Goal: Task Accomplishment & Management: Manage account settings

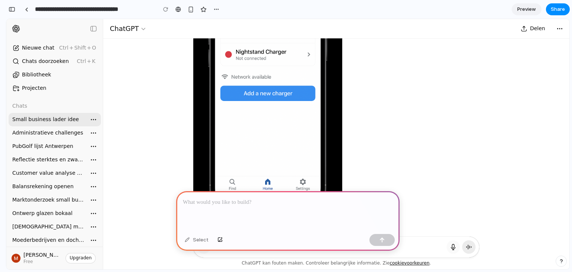
scroll to position [3861, 0]
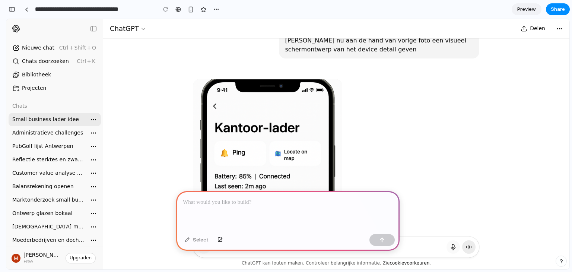
click at [239, 95] on img "Gegenereerde afbeelding" at bounding box center [267, 190] width 149 height 223
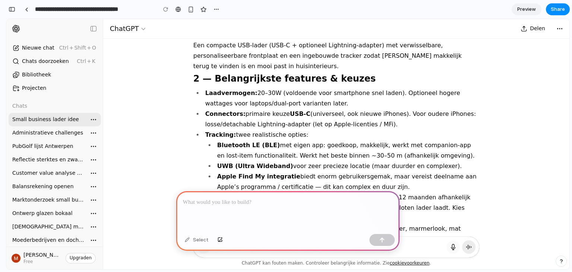
scroll to position [0, 0]
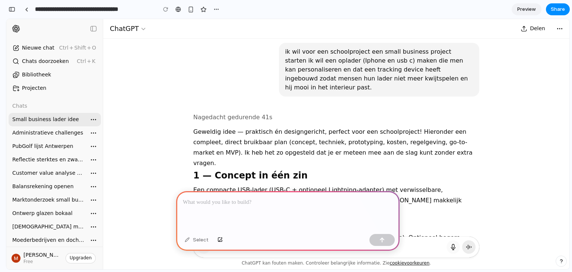
click at [245, 204] on div at bounding box center [287, 211] width 223 height 40
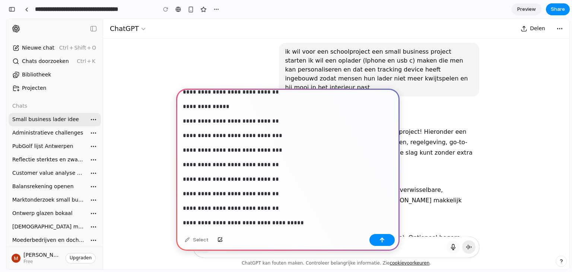
scroll to position [310, 0]
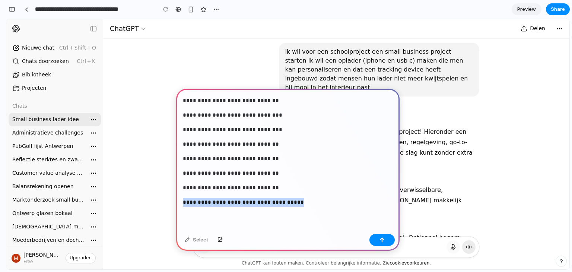
drag, startPoint x: 294, startPoint y: 198, endPoint x: 183, endPoint y: 199, distance: 110.1
click at [183, 199] on p "**********" at bounding box center [286, 202] width 207 height 9
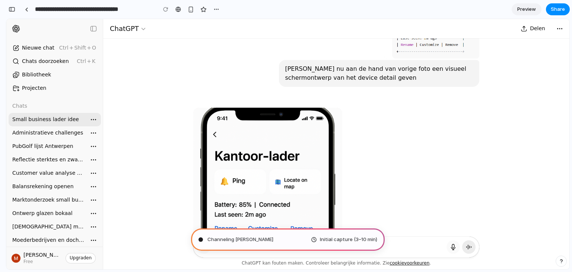
scroll to position [3833, 0]
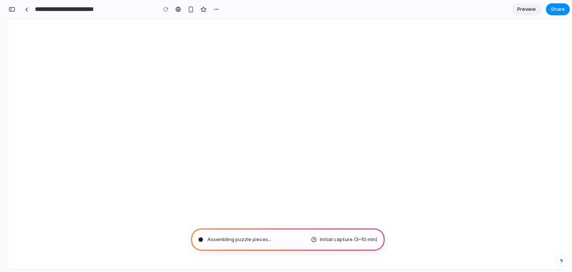
type input "**********"
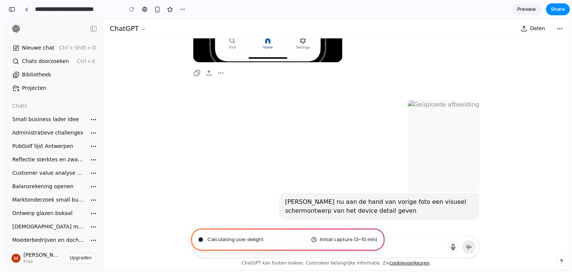
scroll to position [3666, 0]
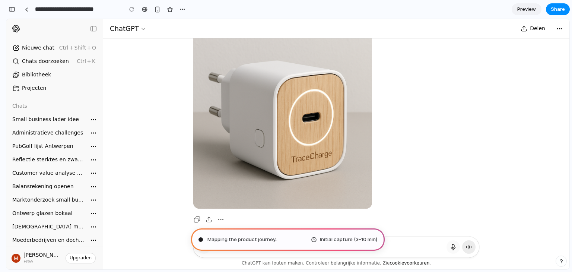
scroll to position [3220, 0]
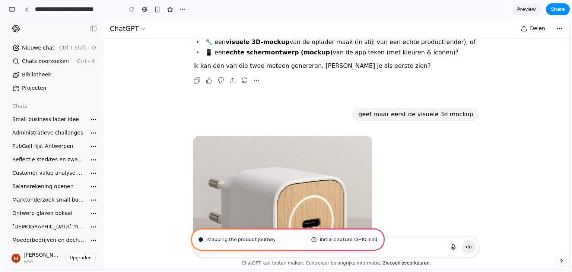
scroll to position [3114, 0]
click at [295, 136] on img at bounding box center [282, 225] width 179 height 179
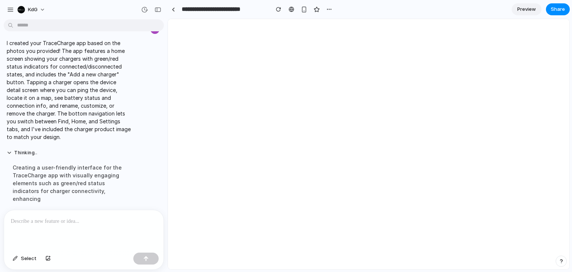
scroll to position [0, 0]
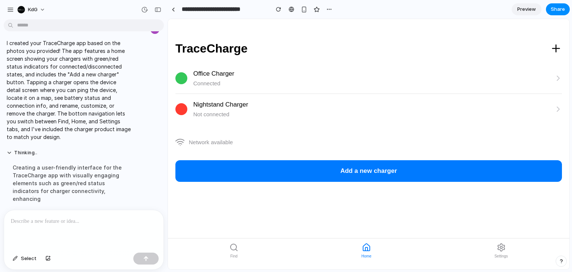
click at [230, 174] on button "Add a new charger" at bounding box center [368, 171] width 386 height 22
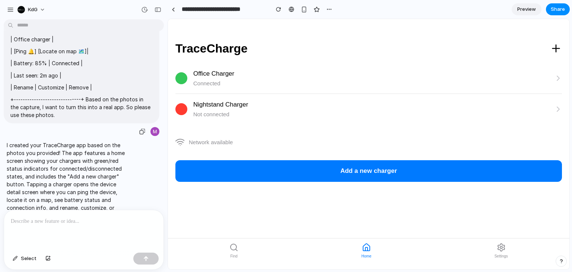
scroll to position [399, 0]
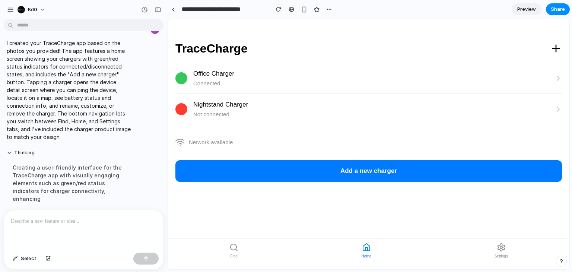
click at [559, 81] on icon at bounding box center [557, 77] width 7 height 7
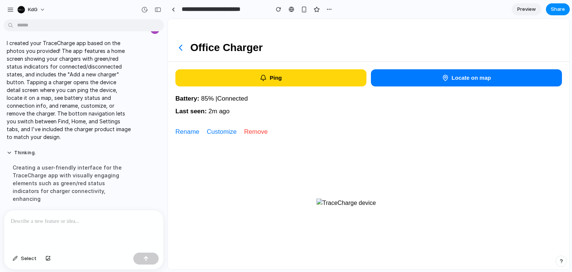
click at [265, 84] on button "Ping" at bounding box center [270, 77] width 191 height 17
click at [410, 81] on button "Locate on map" at bounding box center [466, 77] width 191 height 17
click at [444, 75] on icon at bounding box center [445, 77] width 7 height 7
click at [243, 81] on button "Ping" at bounding box center [270, 77] width 191 height 17
click at [274, 79] on button "Ping" at bounding box center [270, 77] width 191 height 17
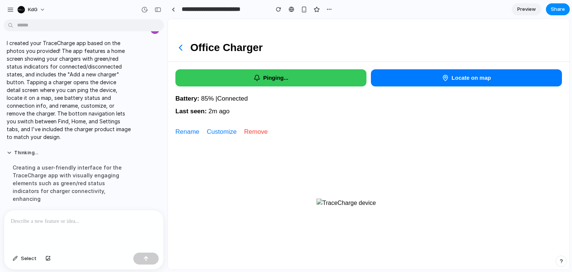
click at [179, 49] on icon at bounding box center [180, 47] width 10 height 10
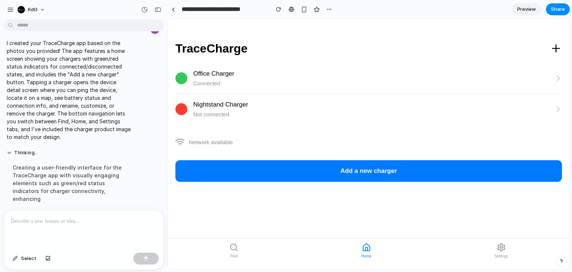
click at [278, 74] on div "Office Charger" at bounding box center [373, 74] width 361 height 10
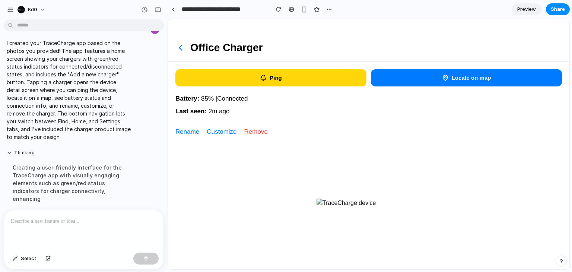
click at [243, 67] on div "Ping Locate on map" at bounding box center [368, 78] width 401 height 32
click at [244, 72] on button "Ping" at bounding box center [270, 77] width 191 height 17
click at [185, 48] on icon at bounding box center [180, 47] width 10 height 10
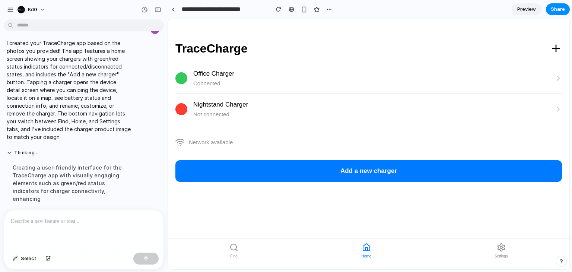
click at [238, 115] on div "Not connected" at bounding box center [373, 114] width 361 height 9
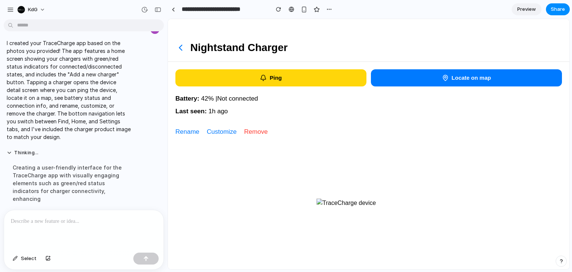
click at [182, 48] on icon at bounding box center [180, 47] width 10 height 10
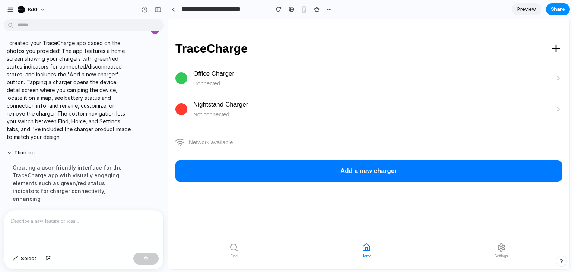
click at [257, 89] on div "Office Charger Connected" at bounding box center [368, 78] width 386 height 31
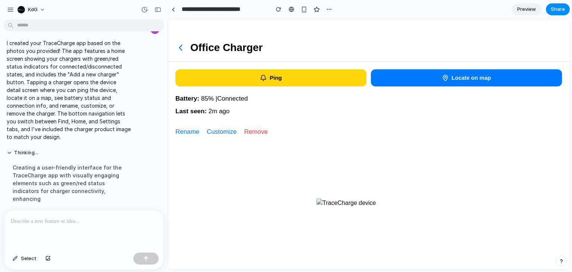
click at [265, 83] on button "Ping" at bounding box center [270, 77] width 191 height 17
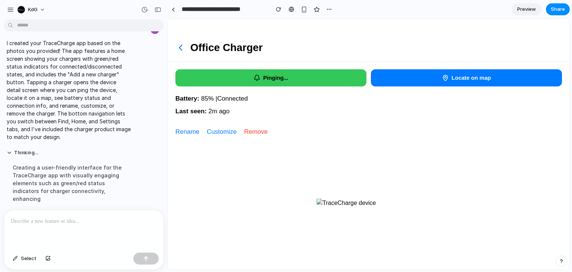
click at [185, 52] on icon at bounding box center [180, 47] width 10 height 10
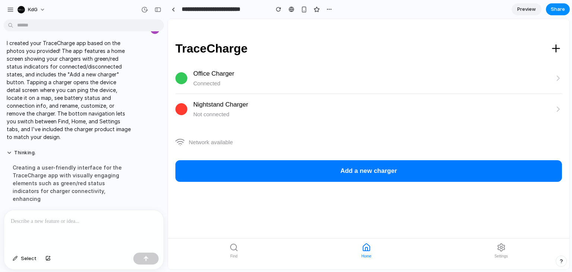
click at [238, 74] on div "Office Charger" at bounding box center [373, 74] width 361 height 10
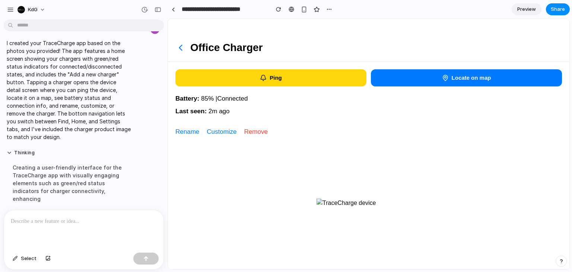
click at [261, 71] on button "Ping" at bounding box center [270, 77] width 191 height 17
click at [303, 72] on button "Ping" at bounding box center [270, 77] width 191 height 17
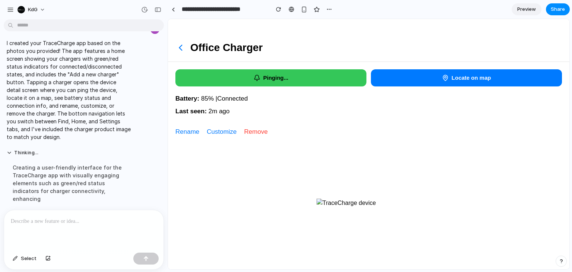
click at [405, 74] on button "Locate on map" at bounding box center [466, 77] width 191 height 17
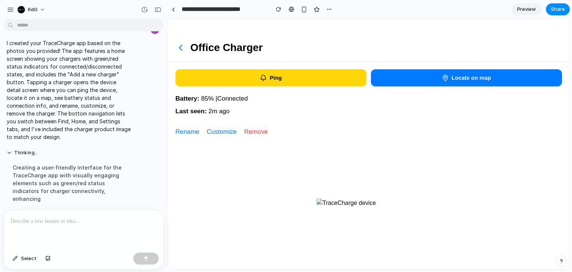
click at [405, 74] on button "Locate on map" at bounding box center [466, 77] width 191 height 17
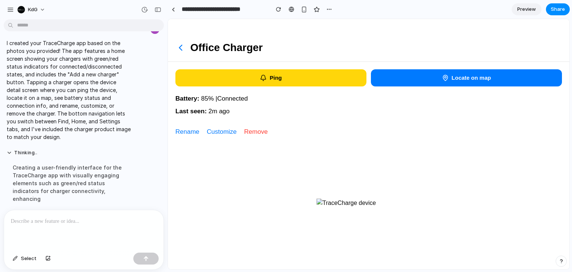
click at [405, 74] on button "Locate on map" at bounding box center [466, 77] width 191 height 17
click at [179, 46] on icon at bounding box center [180, 47] width 10 height 10
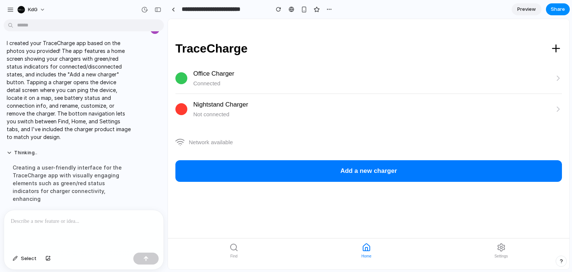
click at [199, 82] on div "Connected" at bounding box center [373, 83] width 361 height 9
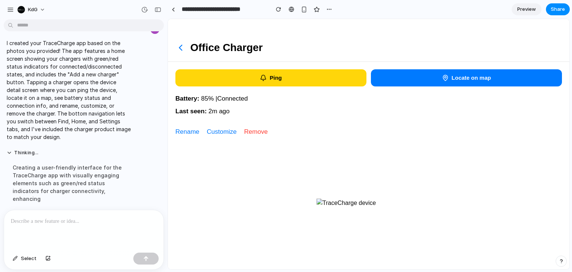
click at [182, 50] on icon at bounding box center [180, 47] width 3 height 5
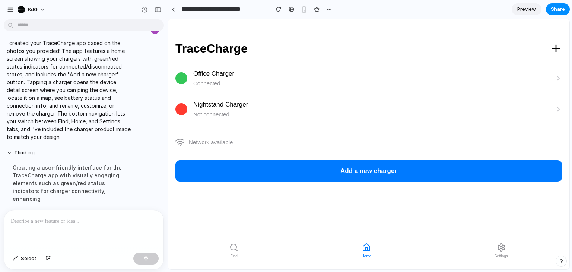
click at [341, 76] on div "Office Charger" at bounding box center [373, 74] width 361 height 10
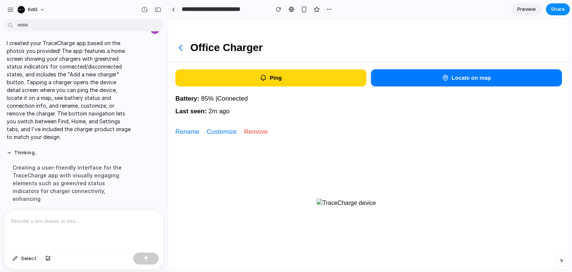
click at [316, 78] on button "Ping" at bounding box center [270, 77] width 191 height 17
click at [393, 74] on button "Locate on map" at bounding box center [466, 77] width 191 height 17
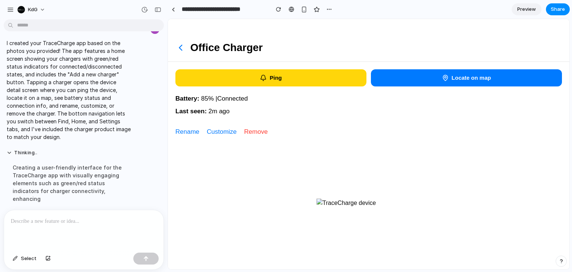
click at [393, 74] on button "Locate on map" at bounding box center [466, 77] width 191 height 17
click at [393, 73] on button "Locate on map" at bounding box center [466, 77] width 191 height 17
click at [211, 102] on div "Battery: 85 % | Connected" at bounding box center [368, 99] width 386 height 10
click at [199, 93] on div "Ping Locate on map" at bounding box center [368, 78] width 401 height 32
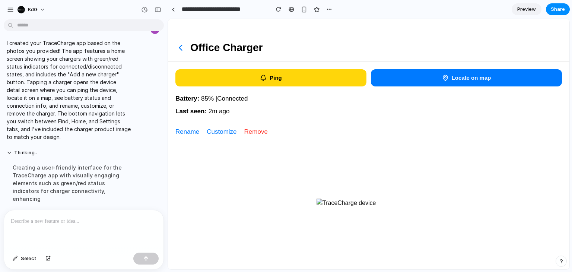
click at [204, 97] on div "Battery: 85 % | Connected" at bounding box center [368, 99] width 386 height 10
click at [182, 53] on div "Office Charger" at bounding box center [368, 40] width 401 height 43
click at [182, 51] on icon at bounding box center [180, 47] width 10 height 10
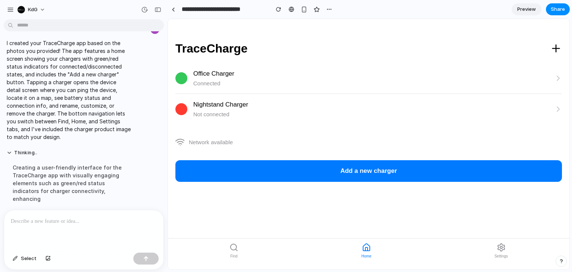
click at [233, 251] on icon at bounding box center [233, 247] width 9 height 9
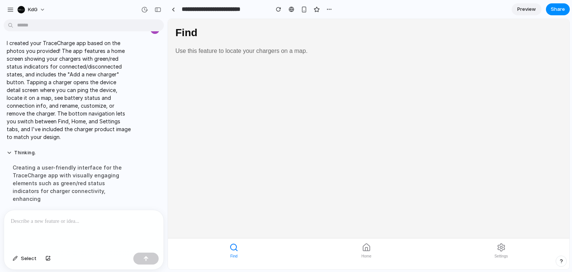
click at [507, 246] on button "Settings" at bounding box center [500, 250] width 25 height 19
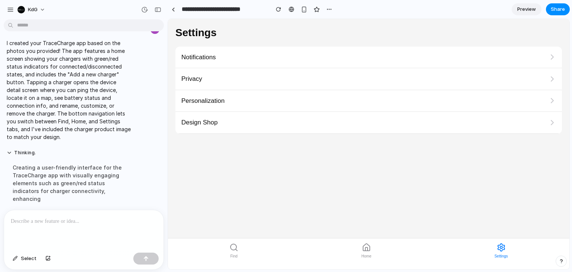
click at [218, 122] on div "Design Shop" at bounding box center [368, 123] width 386 height 22
click at [541, 103] on div "Personalization" at bounding box center [368, 101] width 386 height 22
click at [237, 83] on div "Privacy" at bounding box center [368, 79] width 386 height 22
click at [219, 53] on div "Notifications" at bounding box center [368, 58] width 386 height 22
click at [175, 12] on link at bounding box center [172, 9] width 11 height 11
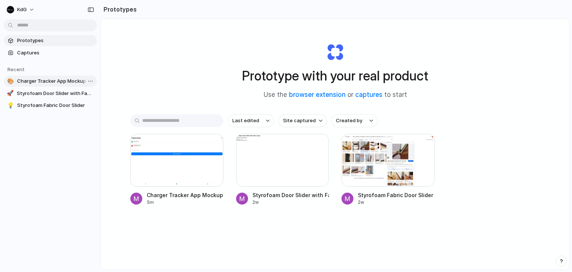
click at [28, 81] on span "Charger Tracker App Mockup" at bounding box center [55, 80] width 77 height 7
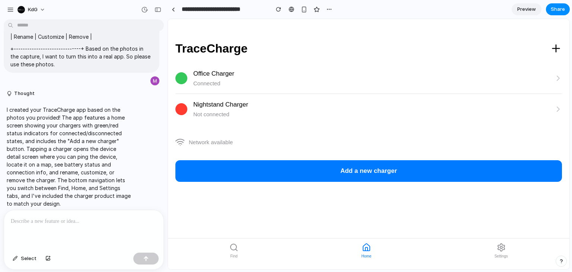
click at [200, 79] on div "Connected" at bounding box center [373, 83] width 361 height 9
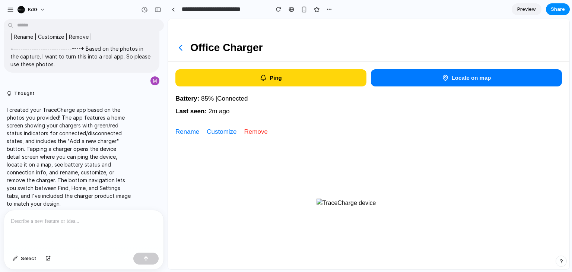
click at [179, 45] on icon at bounding box center [180, 47] width 10 height 10
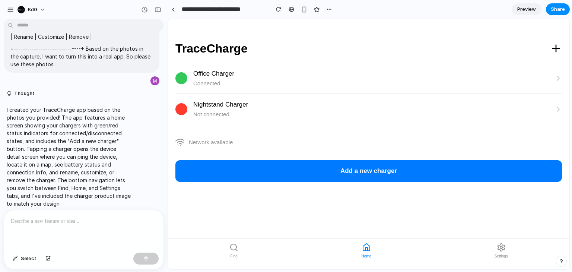
click at [204, 83] on div "Connected" at bounding box center [373, 83] width 361 height 9
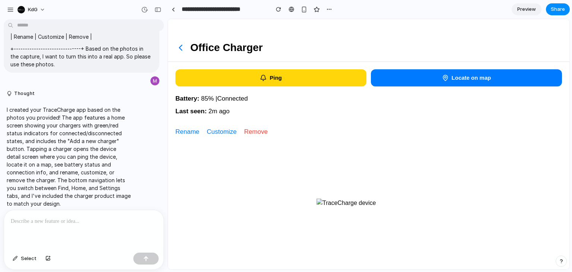
click at [247, 78] on button "Ping" at bounding box center [270, 77] width 191 height 17
click at [443, 75] on icon at bounding box center [445, 77] width 7 height 7
click at [219, 133] on button "Customize" at bounding box center [222, 132] width 30 height 10
click at [176, 47] on icon at bounding box center [180, 47] width 10 height 10
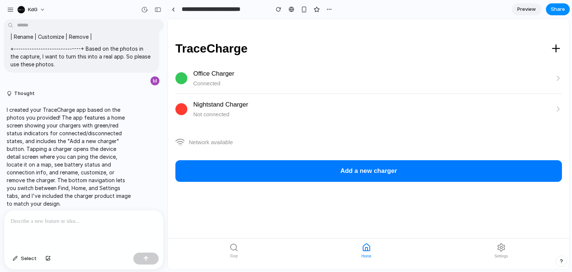
click at [233, 255] on span "Find" at bounding box center [233, 256] width 7 height 6
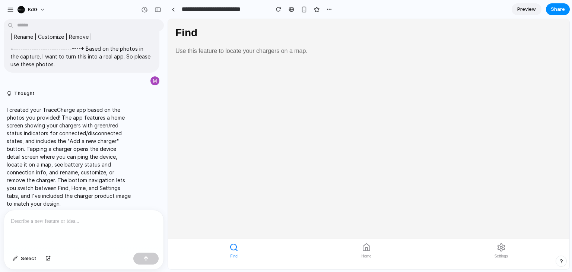
click at [503, 254] on span "Settings" at bounding box center [500, 256] width 13 height 6
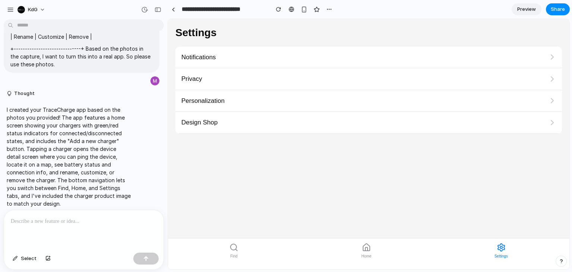
click at [218, 126] on div "Design Shop" at bounding box center [368, 123] width 386 height 22
click at [219, 101] on span "Personalization" at bounding box center [202, 101] width 43 height 10
click at [222, 75] on div "Privacy" at bounding box center [368, 79] width 386 height 22
click at [226, 59] on div "Notifications" at bounding box center [368, 58] width 386 height 22
click at [368, 254] on span "Home" at bounding box center [366, 256] width 10 height 6
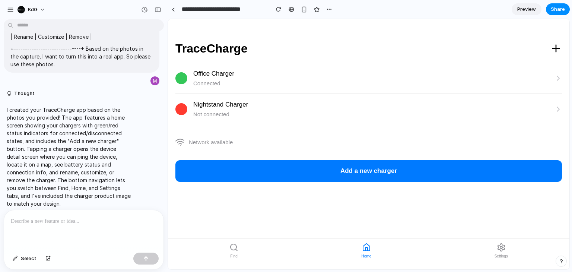
click at [326, 167] on button "Add a new charger" at bounding box center [368, 171] width 386 height 22
click at [553, 50] on icon at bounding box center [556, 48] width 12 height 12
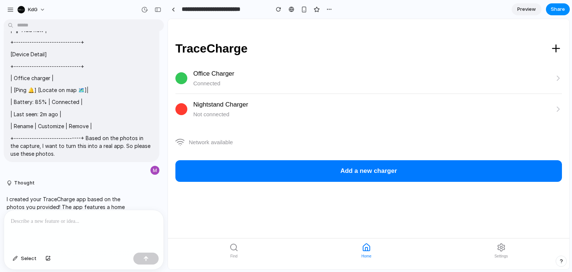
scroll to position [347, 0]
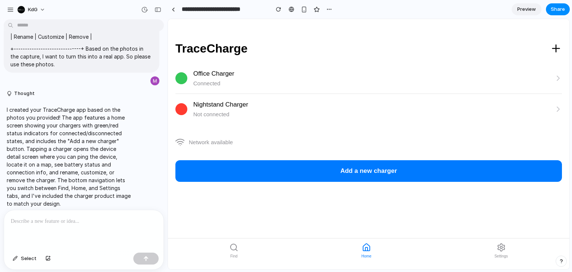
click at [58, 225] on div at bounding box center [83, 229] width 159 height 39
click at [243, 112] on div "Not connected" at bounding box center [373, 114] width 361 height 9
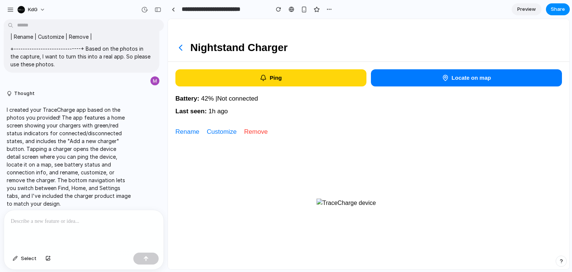
click at [183, 47] on icon at bounding box center [180, 47] width 10 height 10
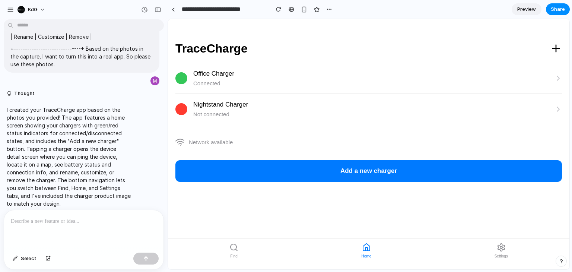
click at [256, 86] on div "Connected" at bounding box center [373, 83] width 361 height 9
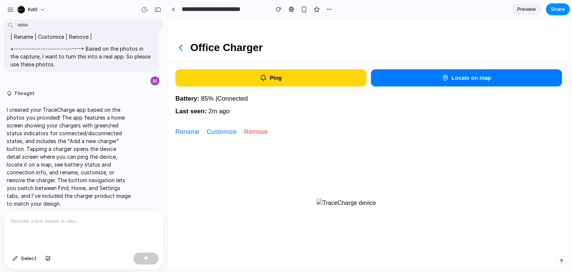
click at [178, 45] on icon at bounding box center [180, 47] width 10 height 10
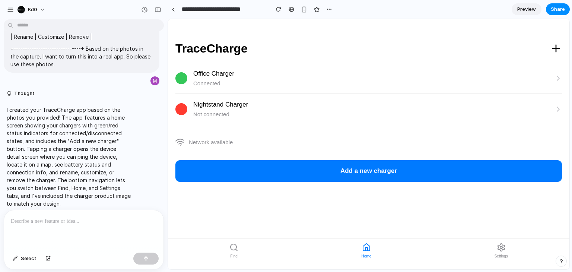
click at [118, 210] on div at bounding box center [83, 229] width 159 height 39
click at [9, 9] on div "button" at bounding box center [10, 9] width 7 height 7
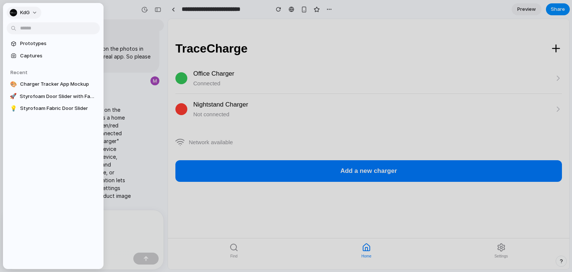
click at [31, 12] on button "KdG" at bounding box center [24, 13] width 35 height 12
click at [31, 12] on div "Settings Invite members Change theme Sign out" at bounding box center [286, 136] width 572 height 272
click at [34, 15] on button "KdG" at bounding box center [24, 13] width 35 height 12
click at [26, 12] on div "Settings Invite members Change theme Sign out" at bounding box center [286, 136] width 572 height 272
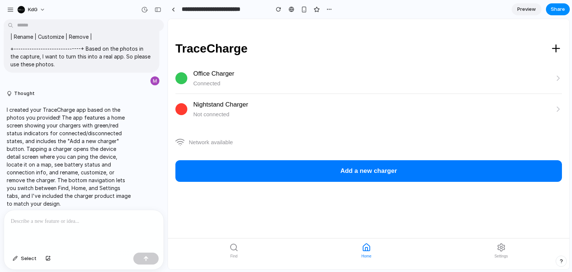
click at [220, 117] on div "Not connected" at bounding box center [373, 114] width 361 height 9
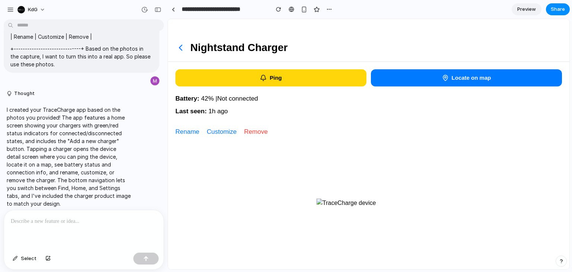
click at [233, 76] on button "Ping" at bounding box center [270, 77] width 191 height 17
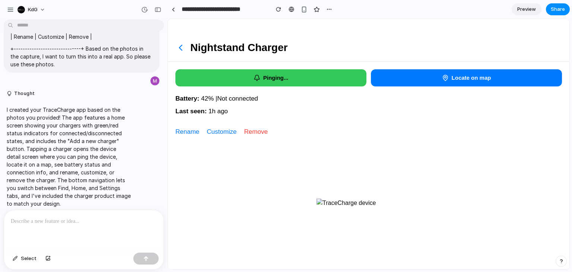
click at [178, 49] on icon at bounding box center [180, 47] width 10 height 10
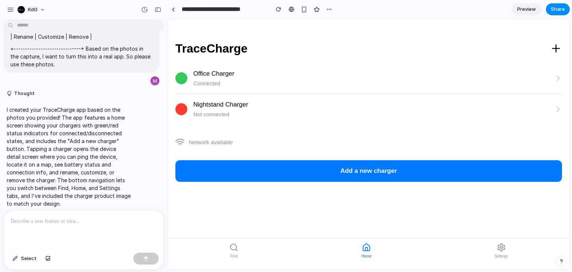
click at [222, 81] on div "Connected" at bounding box center [373, 83] width 361 height 9
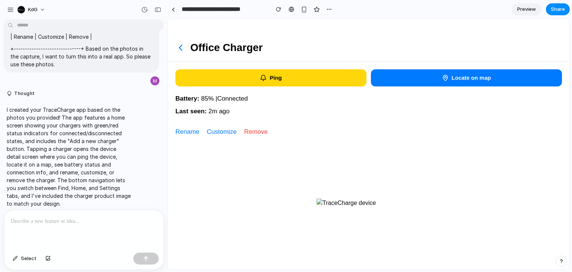
click at [208, 70] on button "Ping" at bounding box center [270, 77] width 191 height 17
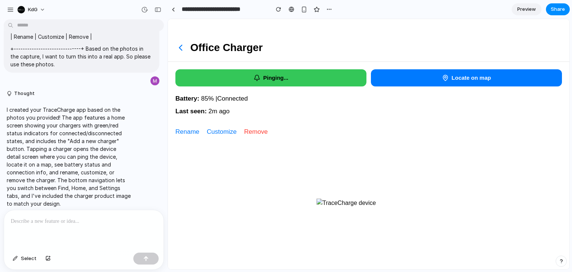
click at [178, 53] on div "Office Charger" at bounding box center [368, 40] width 401 height 43
click at [181, 43] on icon at bounding box center [180, 47] width 10 height 10
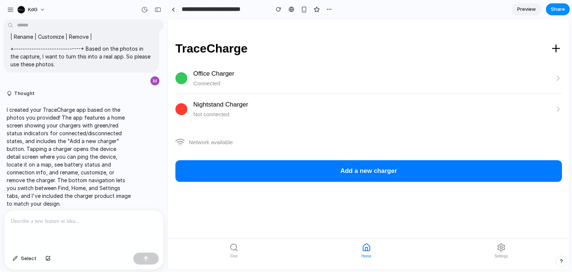
click at [234, 105] on div "Nightstand Charger" at bounding box center [373, 105] width 361 height 10
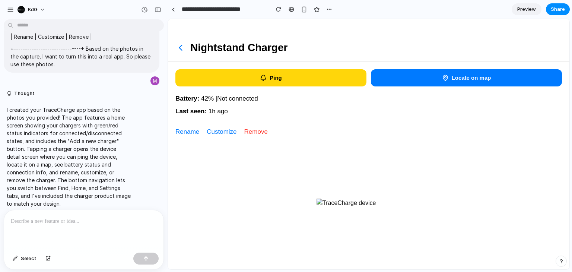
click at [212, 71] on button "Ping" at bounding box center [270, 77] width 191 height 17
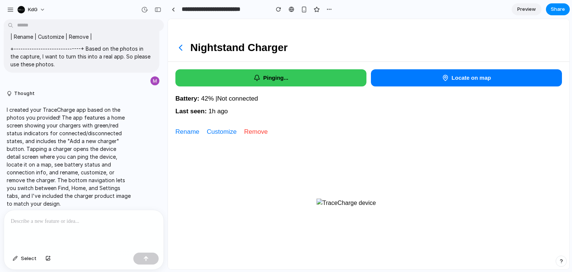
click at [182, 56] on div "Nightstand Charger" at bounding box center [368, 40] width 401 height 43
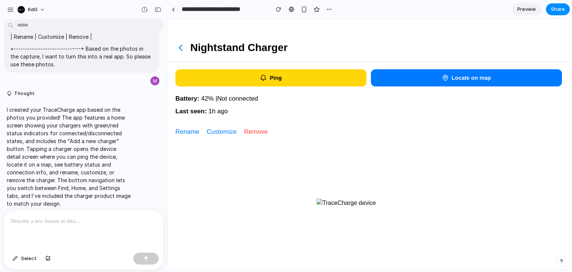
click at [175, 47] on icon at bounding box center [180, 47] width 10 height 10
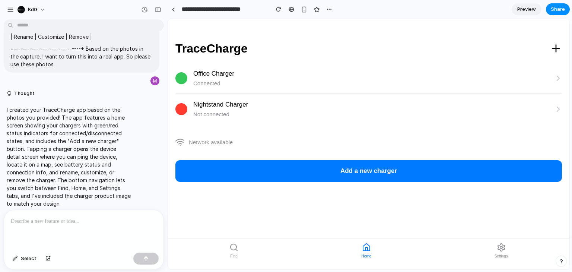
click at [215, 71] on div "Office Charger" at bounding box center [373, 74] width 361 height 10
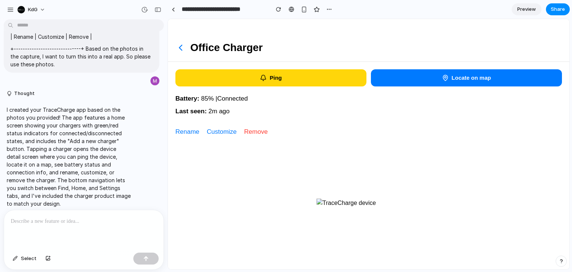
click at [182, 47] on icon at bounding box center [180, 47] width 10 height 10
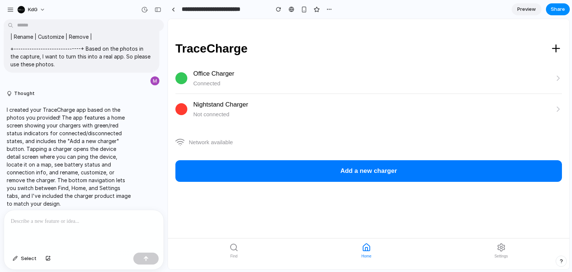
click at [346, 162] on button "Add a new charger" at bounding box center [368, 171] width 386 height 22
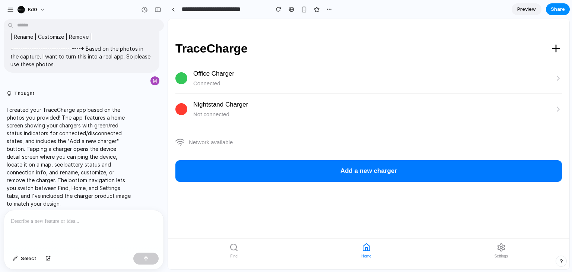
click at [346, 162] on button "Add a new charger" at bounding box center [368, 171] width 386 height 22
click at [234, 247] on icon at bounding box center [233, 247] width 9 height 9
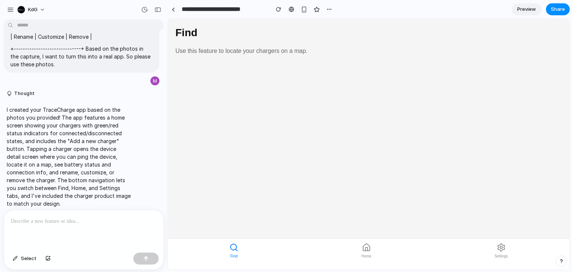
click at [234, 247] on icon at bounding box center [233, 247] width 9 height 9
click at [360, 252] on button "Home" at bounding box center [366, 250] width 22 height 19
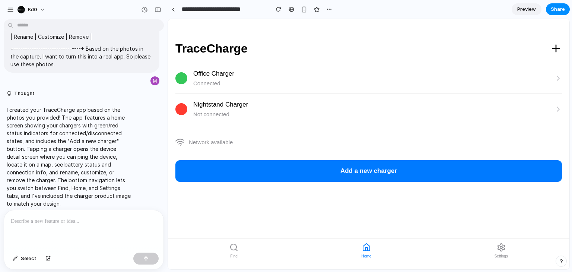
click at [497, 241] on button "Settings" at bounding box center [500, 250] width 25 height 19
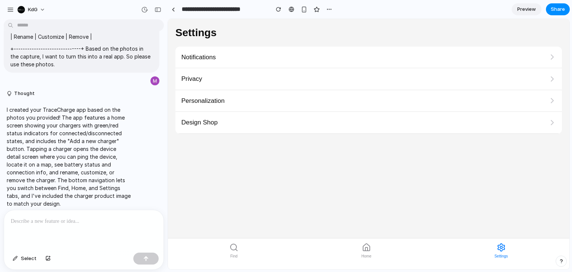
click at [362, 255] on span "Home" at bounding box center [366, 256] width 10 height 6
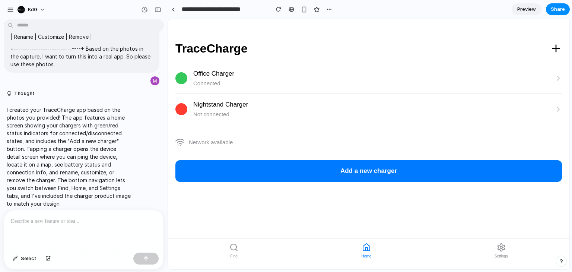
click at [492, 248] on button "Settings" at bounding box center [500, 250] width 25 height 19
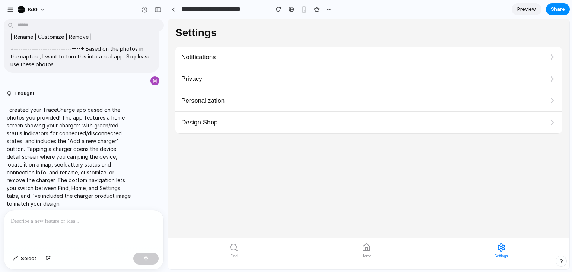
click at [247, 56] on div "Notifications" at bounding box center [368, 58] width 386 height 22
click at [520, 6] on span "Preview" at bounding box center [526, 9] width 19 height 7
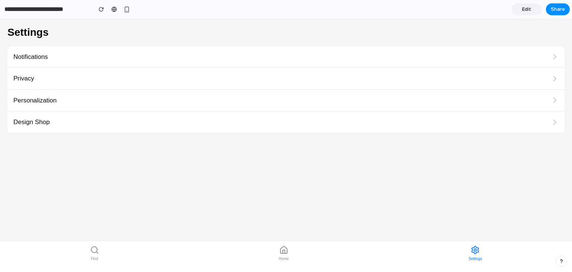
click at [246, 57] on div "Notifications" at bounding box center [285, 57] width 557 height 22
click at [277, 247] on button "Home" at bounding box center [284, 253] width 22 height 19
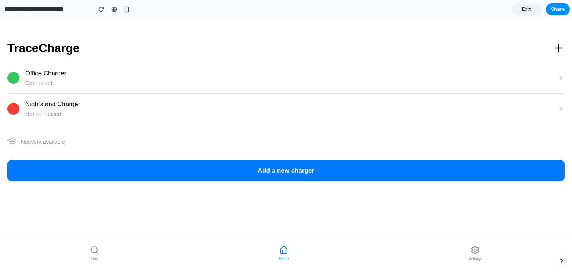
click at [249, 151] on div "Network available" at bounding box center [285, 141] width 557 height 21
click at [271, 164] on button "Add a new charger" at bounding box center [285, 171] width 557 height 22
click at [529, 12] on span "Edit" at bounding box center [526, 9] width 9 height 7
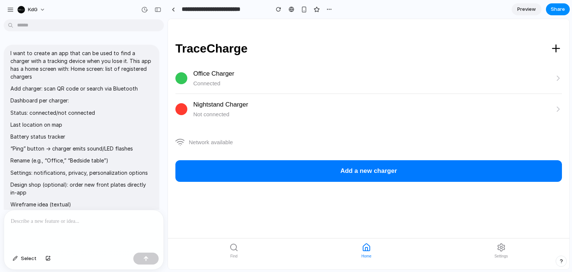
scroll to position [347, 0]
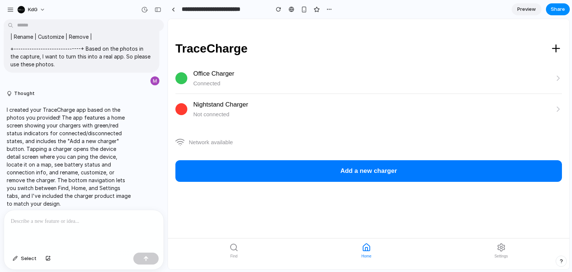
click at [258, 76] on div "Office Charger" at bounding box center [373, 74] width 361 height 10
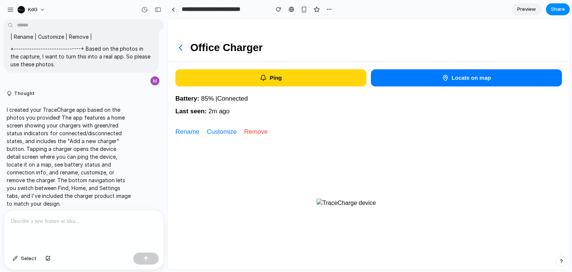
click at [258, 76] on button "Ping" at bounding box center [270, 77] width 191 height 17
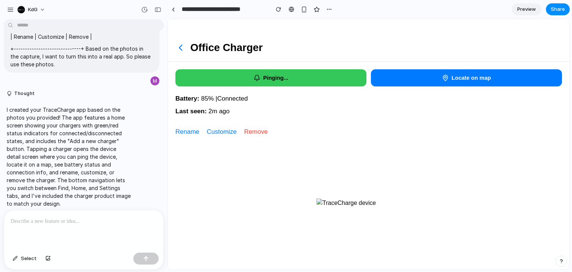
drag, startPoint x: 258, startPoint y: 76, endPoint x: 368, endPoint y: 81, distance: 109.9
click at [368, 81] on div "Pinging... Locate on map" at bounding box center [368, 78] width 401 height 32
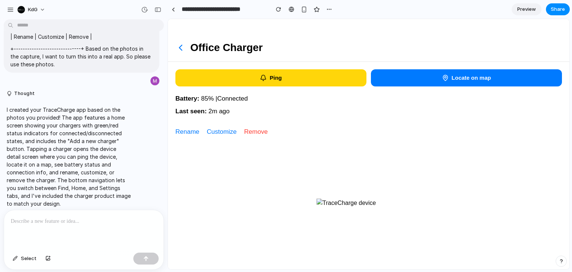
click at [180, 53] on div "Office Charger" at bounding box center [368, 40] width 401 height 43
click at [179, 46] on icon at bounding box center [180, 47] width 10 height 10
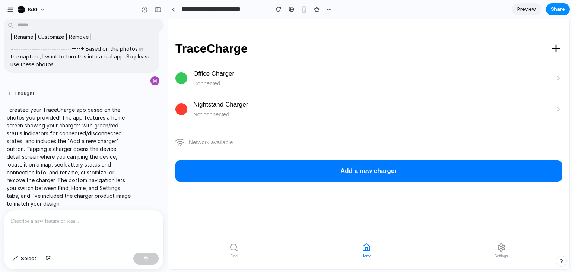
click at [21, 95] on button "Thought" at bounding box center [69, 93] width 124 height 6
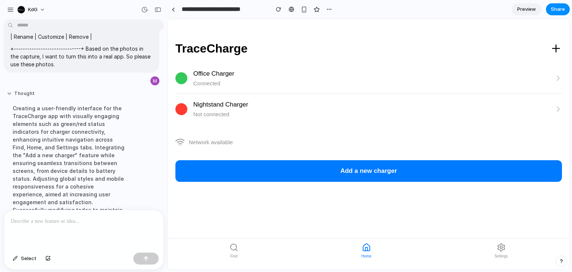
click at [21, 95] on button "Thought" at bounding box center [69, 93] width 124 height 6
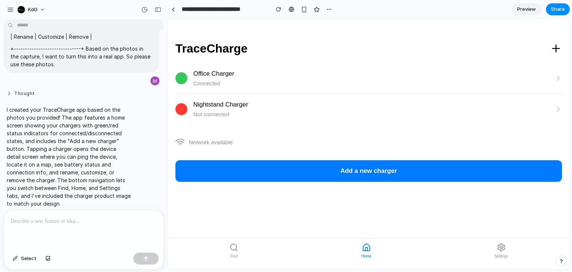
click at [19, 97] on button "Thought" at bounding box center [69, 93] width 124 height 6
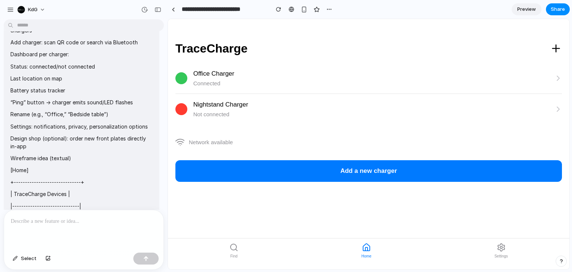
scroll to position [1, 0]
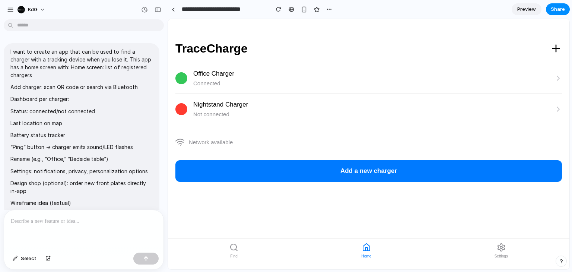
click at [31, 96] on p "Dashboard per charger:" at bounding box center [81, 99] width 142 height 8
click at [282, 80] on div "Connected" at bounding box center [373, 83] width 361 height 9
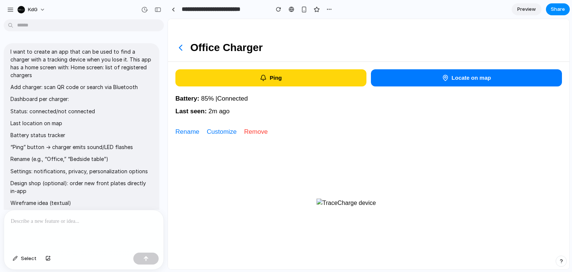
click at [436, 82] on button "Locate on map" at bounding box center [466, 77] width 191 height 17
click at [479, 78] on button "Locate on map" at bounding box center [466, 77] width 191 height 17
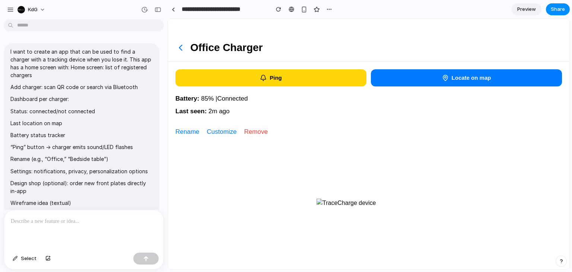
click at [479, 78] on button "Locate on map" at bounding box center [466, 77] width 191 height 17
click at [435, 77] on button "Locate on map" at bounding box center [466, 77] width 191 height 17
click at [335, 85] on button "Ping" at bounding box center [270, 77] width 191 height 17
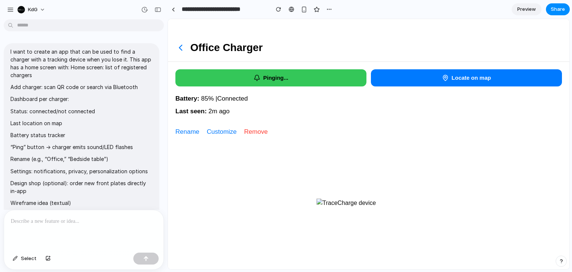
click at [416, 71] on button "Locate on map" at bounding box center [466, 77] width 191 height 17
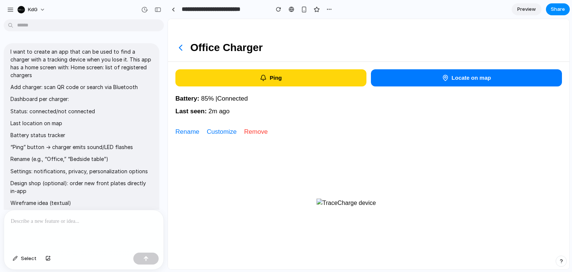
click at [222, 131] on button "Customize" at bounding box center [222, 132] width 30 height 10
click at [289, 76] on button "Ping" at bounding box center [270, 77] width 191 height 17
click at [364, 71] on button "Ping" at bounding box center [270, 77] width 191 height 17
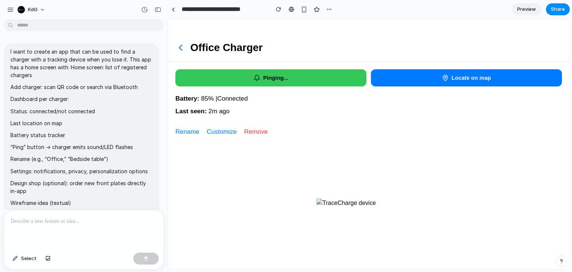
click at [364, 71] on button "Pinging..." at bounding box center [270, 77] width 191 height 17
click at [387, 74] on button "Locate on map" at bounding box center [466, 77] width 191 height 17
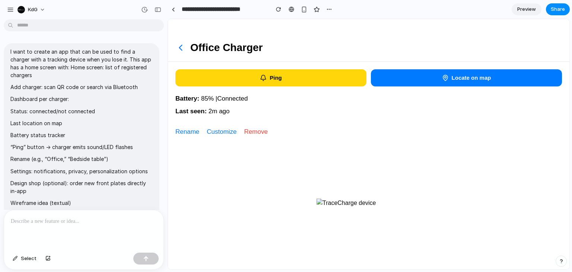
click at [186, 46] on div "Office Charger" at bounding box center [368, 40] width 401 height 43
click at [178, 50] on icon at bounding box center [180, 47] width 10 height 10
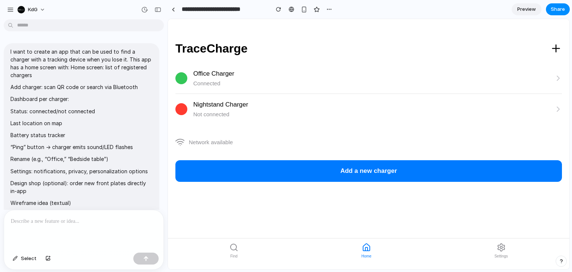
click at [206, 116] on div "Not connected" at bounding box center [373, 114] width 361 height 9
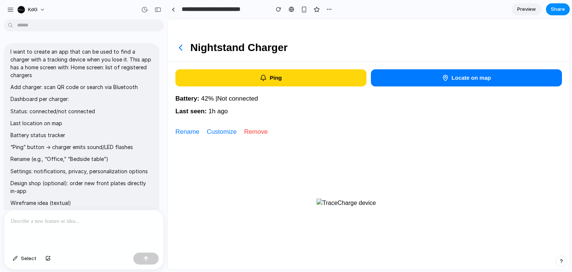
click at [181, 50] on icon at bounding box center [180, 47] width 10 height 10
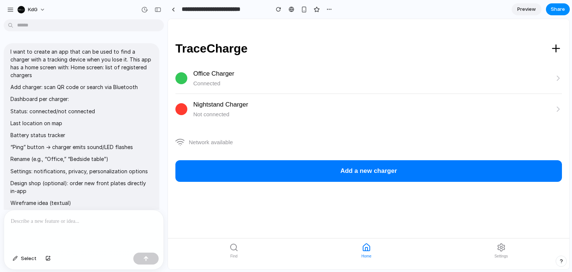
click at [246, 142] on div "Network available" at bounding box center [368, 142] width 386 height 21
click at [305, 184] on div "Office Charger Connected Nightstand Charger Not connected Network available Add…" at bounding box center [368, 150] width 401 height 175
click at [340, 172] on button "Add a new charger" at bounding box center [368, 171] width 386 height 22
click at [216, 103] on div "Nightstand Charger" at bounding box center [373, 105] width 361 height 10
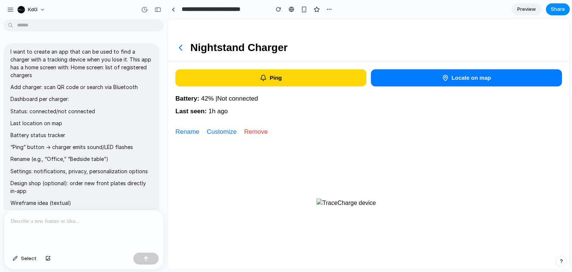
click at [218, 134] on button "Customize" at bounding box center [222, 132] width 30 height 10
click at [191, 125] on div "Rename Customize Remove" at bounding box center [368, 129] width 401 height 13
click at [191, 127] on button "Rename" at bounding box center [187, 132] width 24 height 10
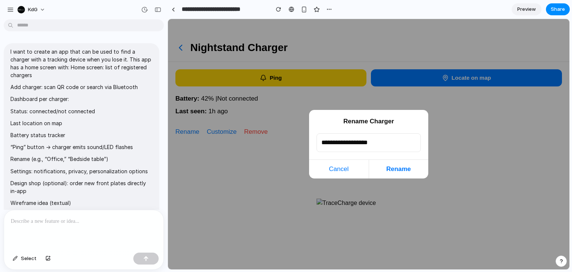
click at [352, 144] on input "**********" at bounding box center [368, 142] width 104 height 19
drag, startPoint x: 385, startPoint y: 144, endPoint x: 285, endPoint y: 143, distance: 100.5
click at [285, 143] on div "**********" at bounding box center [368, 144] width 401 height 250
type input "**********"
click at [392, 172] on button "Rename" at bounding box center [399, 169] width 60 height 19
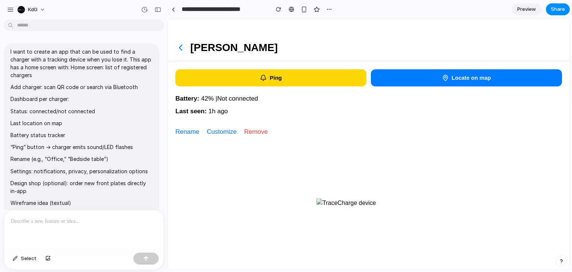
click at [179, 47] on icon at bounding box center [180, 47] width 10 height 10
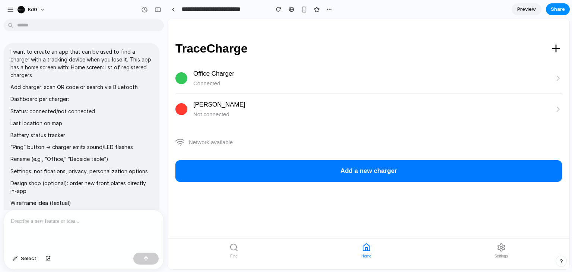
click at [209, 106] on div "[PERSON_NAME]" at bounding box center [373, 105] width 361 height 10
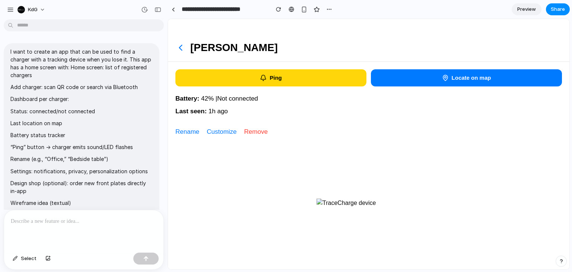
click at [182, 130] on button "Rename" at bounding box center [187, 132] width 24 height 10
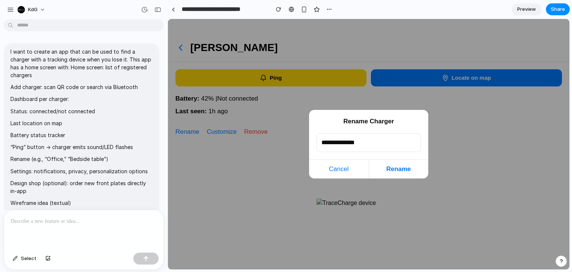
type input "**********"
click at [393, 167] on button "Rename" at bounding box center [399, 169] width 60 height 19
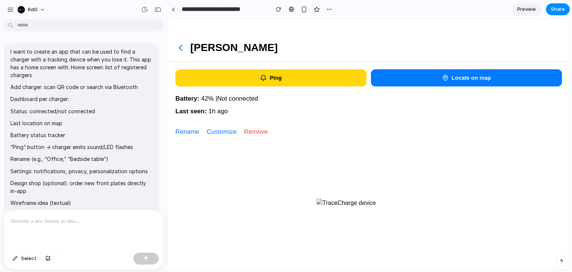
click at [176, 42] on icon at bounding box center [180, 47] width 10 height 10
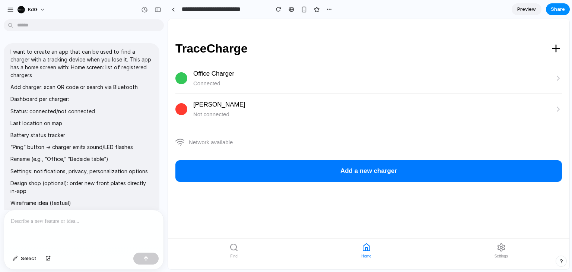
click at [209, 74] on div "Office Charger" at bounding box center [373, 74] width 361 height 10
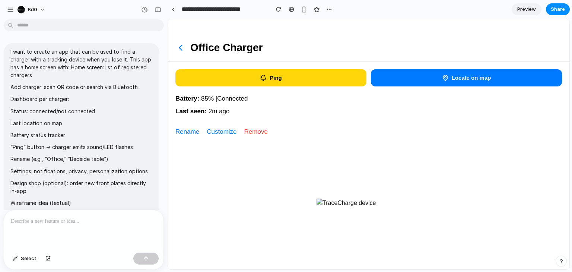
click at [180, 131] on button "Rename" at bounding box center [187, 132] width 24 height 10
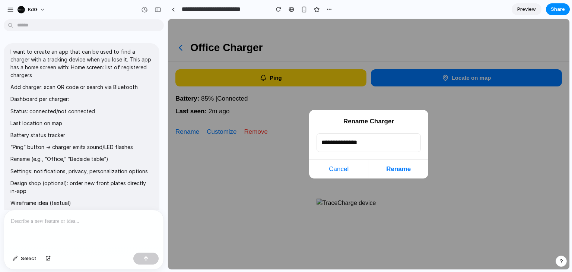
click at [325, 175] on button "Cancel" at bounding box center [339, 169] width 60 height 19
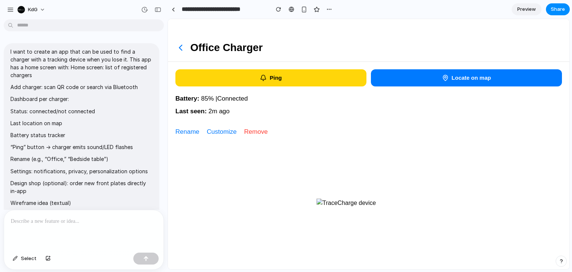
click at [221, 127] on button "Customize" at bounding box center [222, 132] width 30 height 10
click at [223, 130] on button "Customize" at bounding box center [222, 132] width 30 height 10
click at [248, 130] on button "Remove" at bounding box center [255, 132] width 23 height 10
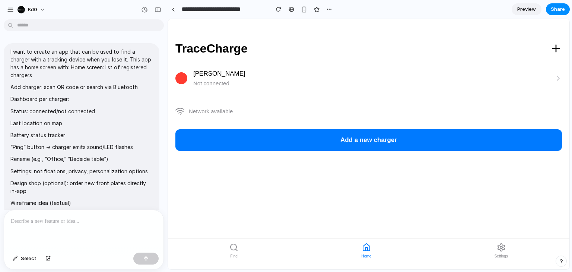
click at [233, 140] on button "Add a new charger" at bounding box center [368, 140] width 386 height 22
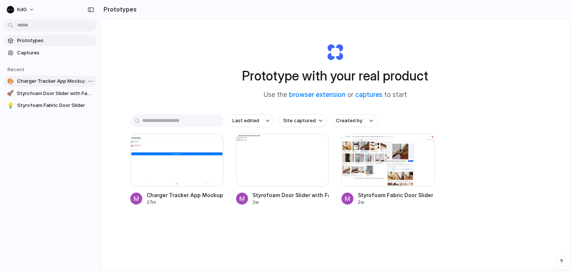
click at [51, 84] on span "Charger Tracker App Mockup" at bounding box center [55, 80] width 77 height 7
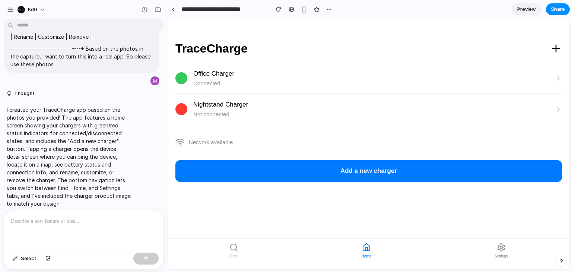
click at [208, 84] on div "Connected" at bounding box center [373, 83] width 361 height 9
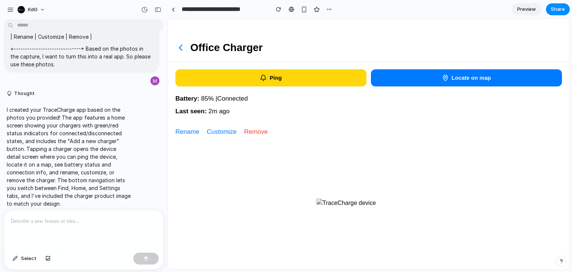
click at [182, 49] on icon at bounding box center [180, 47] width 3 height 5
